Goal: Navigation & Orientation: Go to known website

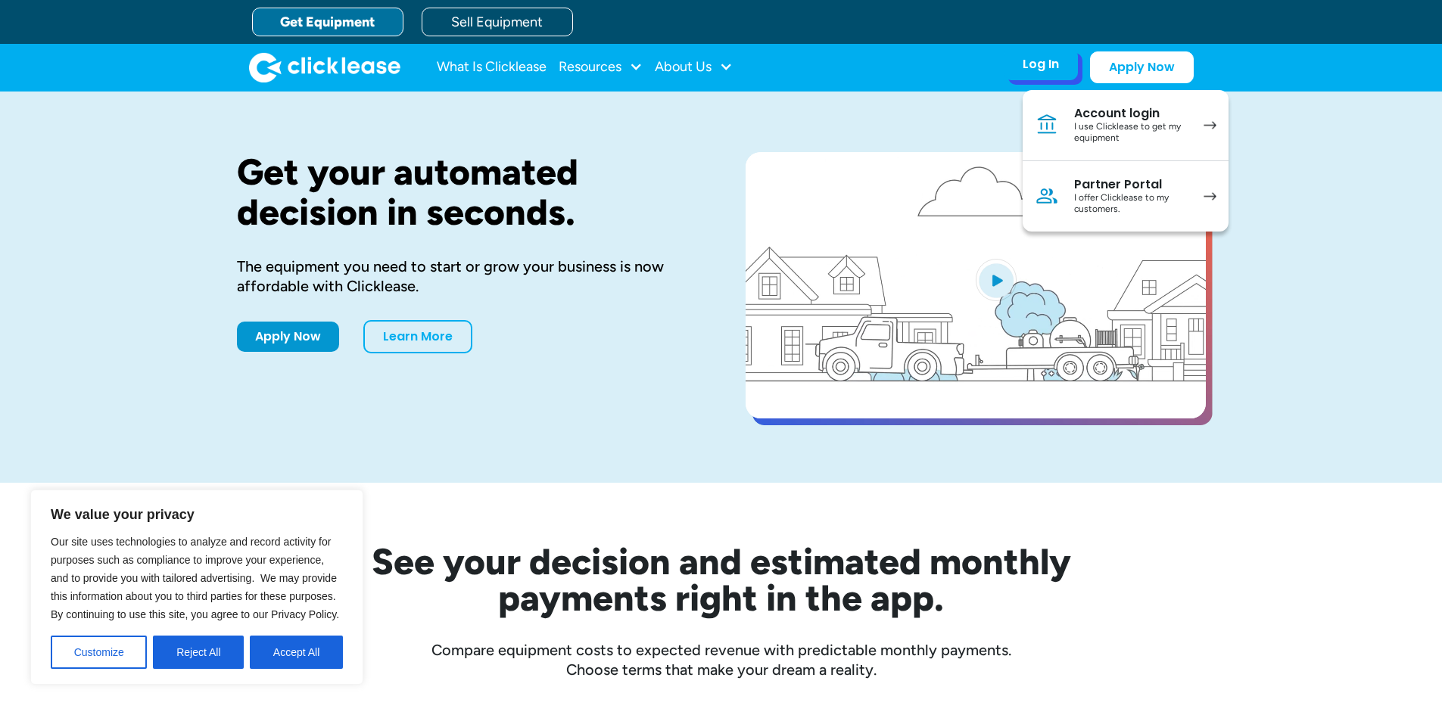
click at [1170, 120] on div "Account login" at bounding box center [1131, 113] width 114 height 15
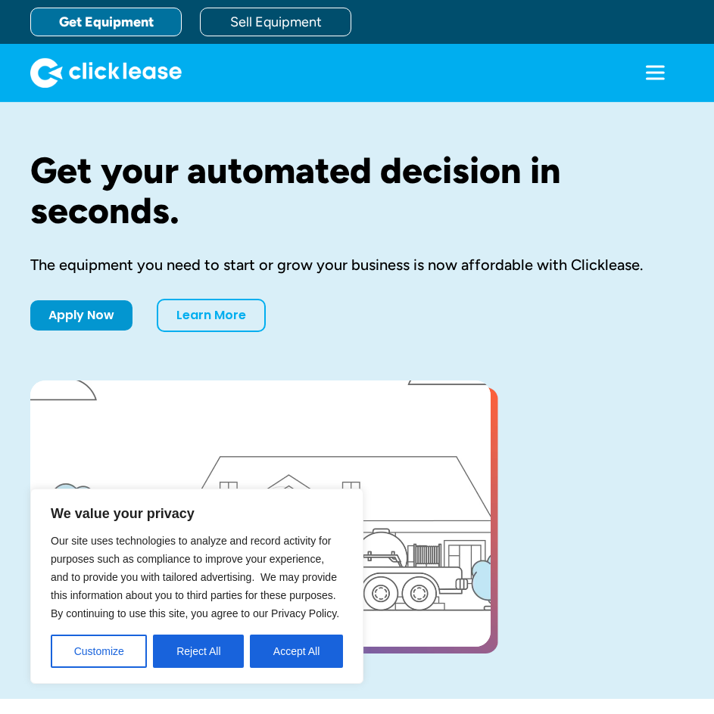
click at [651, 70] on icon "menu" at bounding box center [654, 73] width 30 height 30
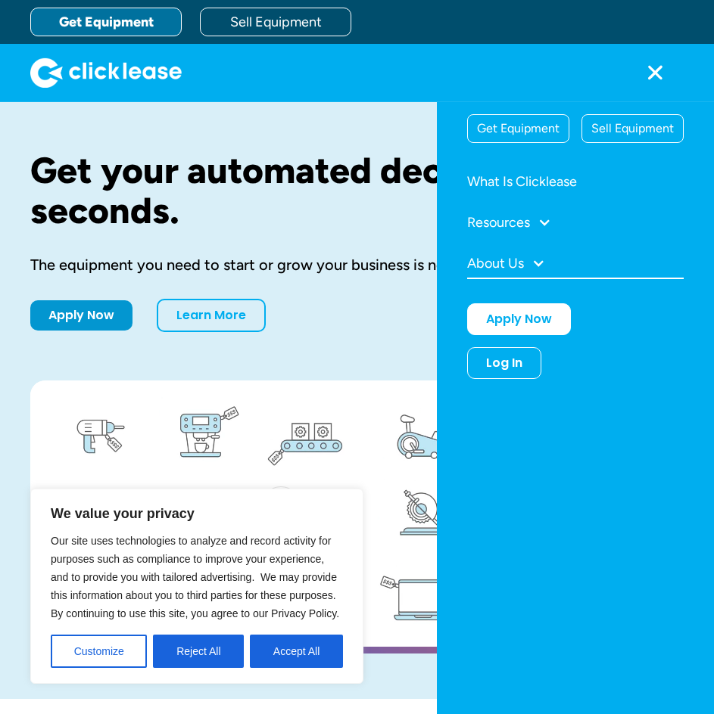
click at [533, 264] on div at bounding box center [538, 264] width 14 height 14
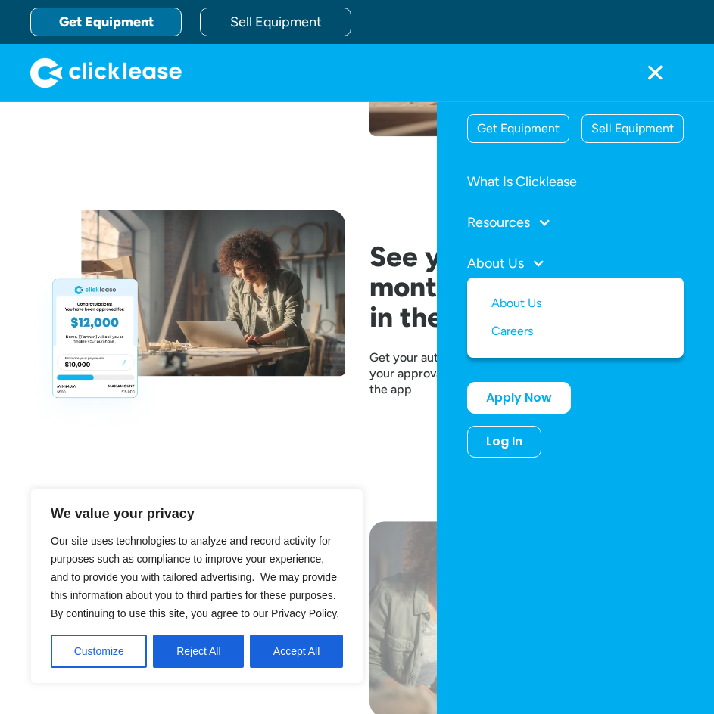
scroll to position [2194, 0]
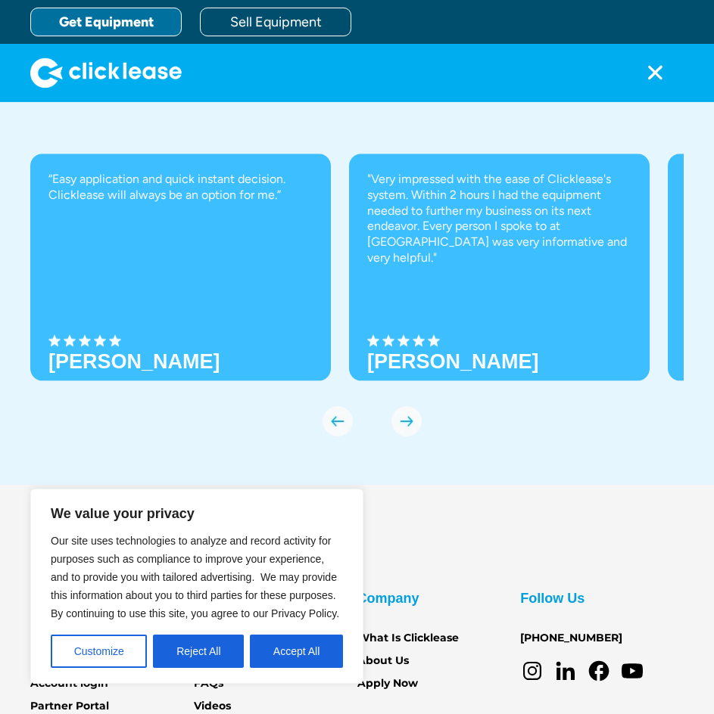
scroll to position [5303, 0]
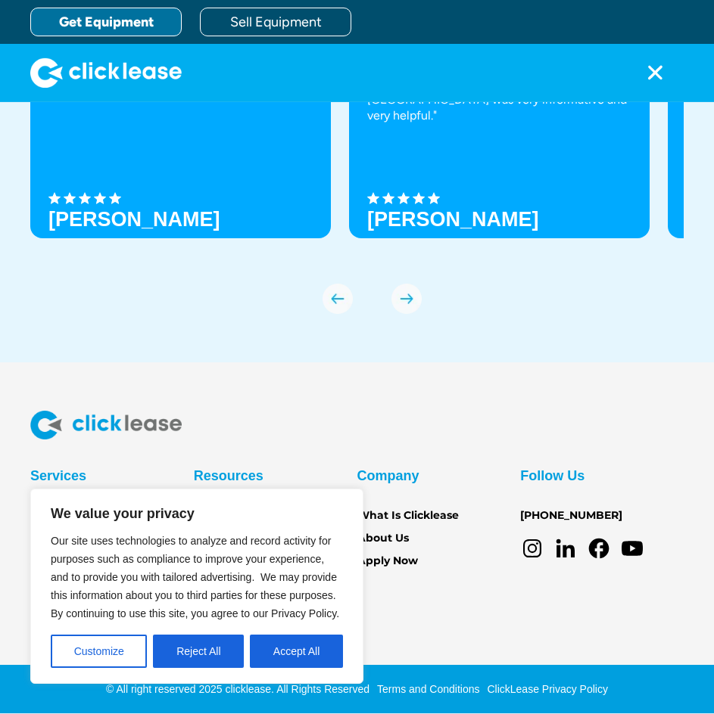
click at [575, 397] on section "Services Get Equipment Sell Equipment Account login Partner Portal Resources Bl…" at bounding box center [357, 538] width 714 height 352
click at [610, 271] on div "“Easy application and quick instant decision. Clicklease will always be an opti…" at bounding box center [356, 162] width 653 height 303
